Goal: Transaction & Acquisition: Subscribe to service/newsletter

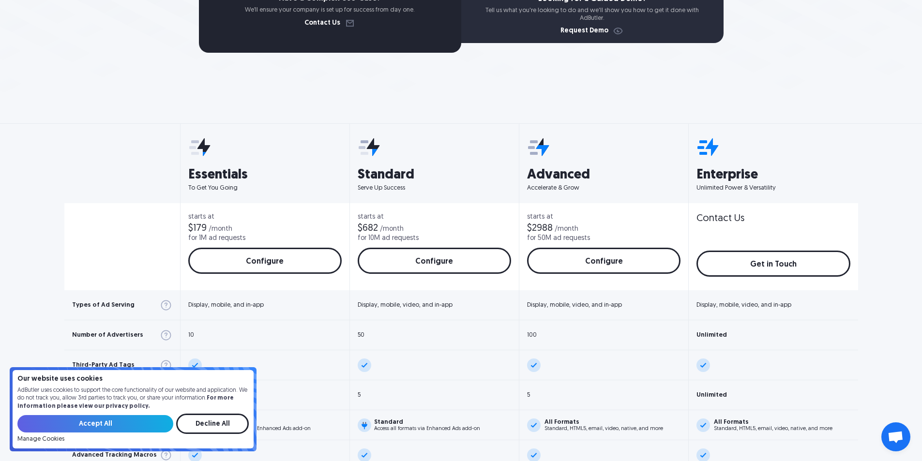
scroll to position [387, 0]
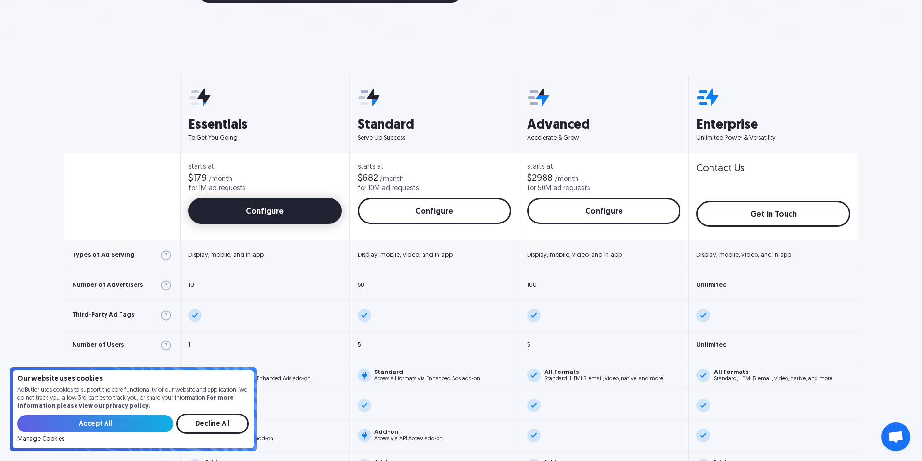
scroll to position [291, 0]
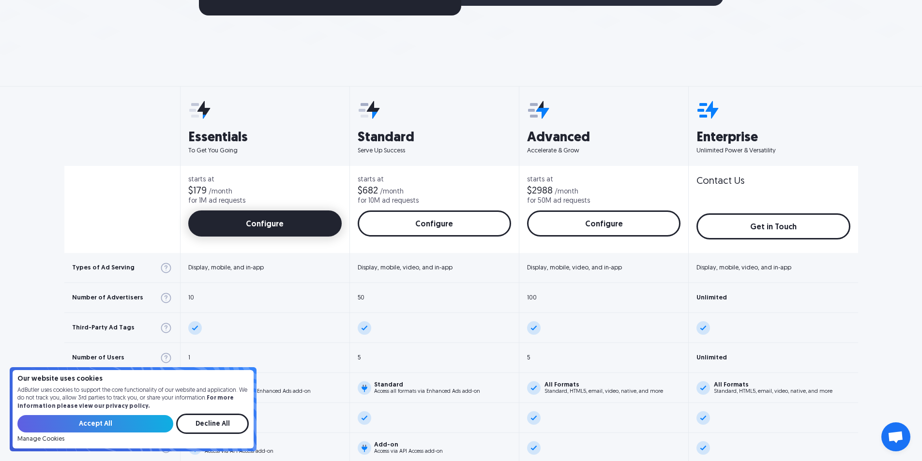
click at [246, 219] on link "Configure" at bounding box center [265, 224] width 154 height 26
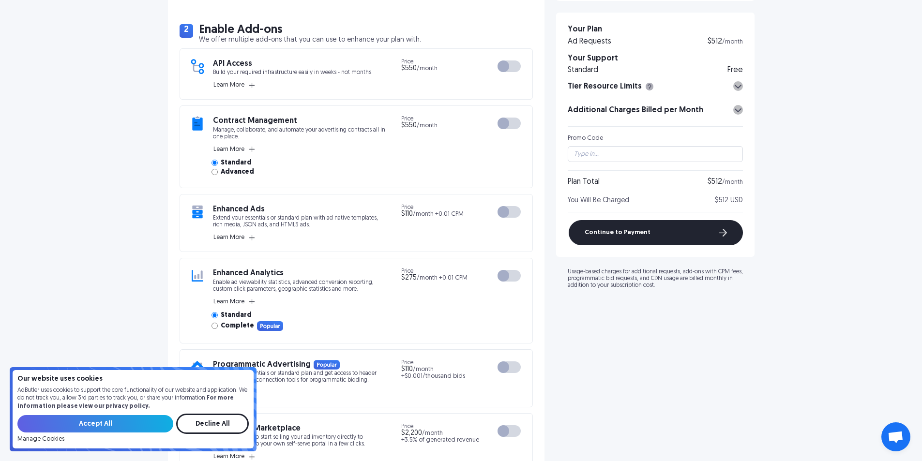
scroll to position [387, 0]
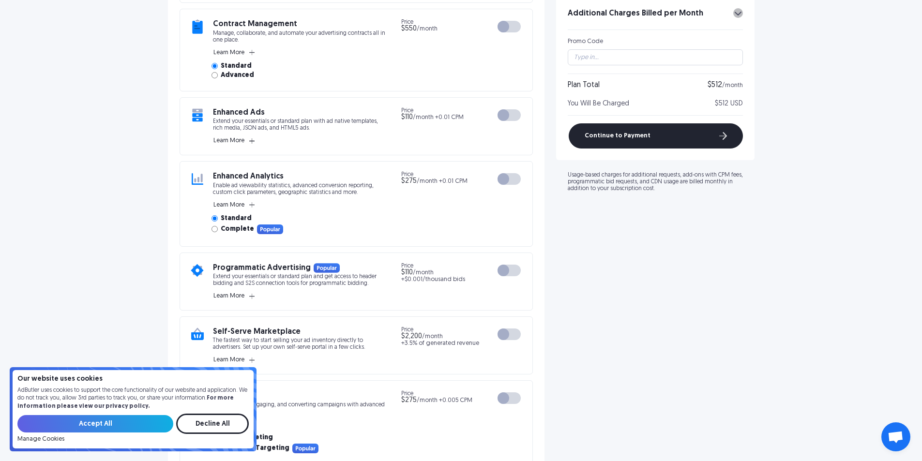
click at [252, 142] on icon "button" at bounding box center [251, 140] width 5 height 5
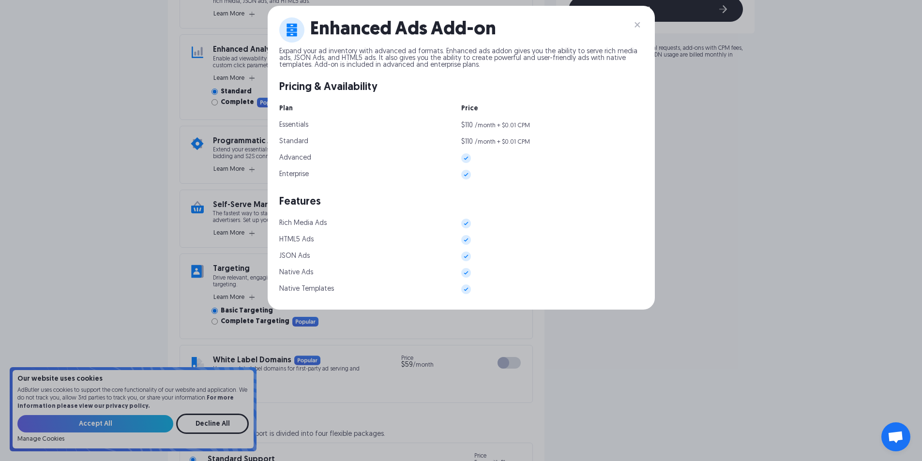
scroll to position [484, 0]
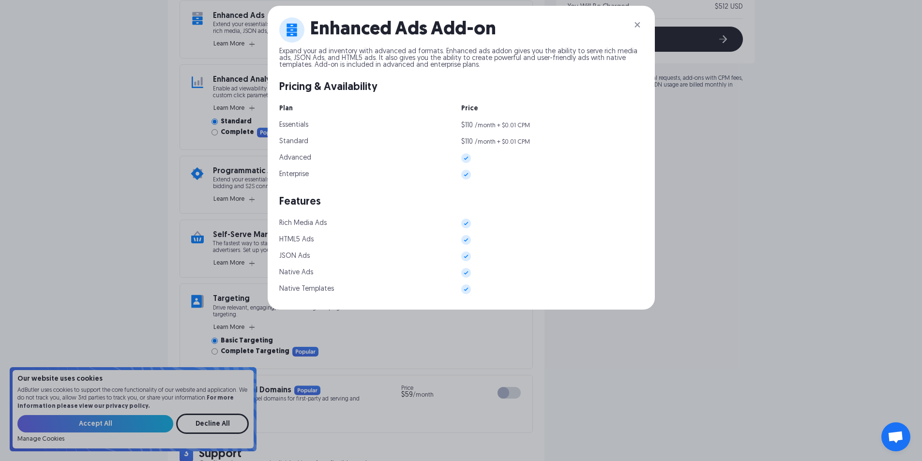
click at [642, 22] on img at bounding box center [638, 25] width 12 height 12
